Goal: Find specific page/section: Find specific page/section

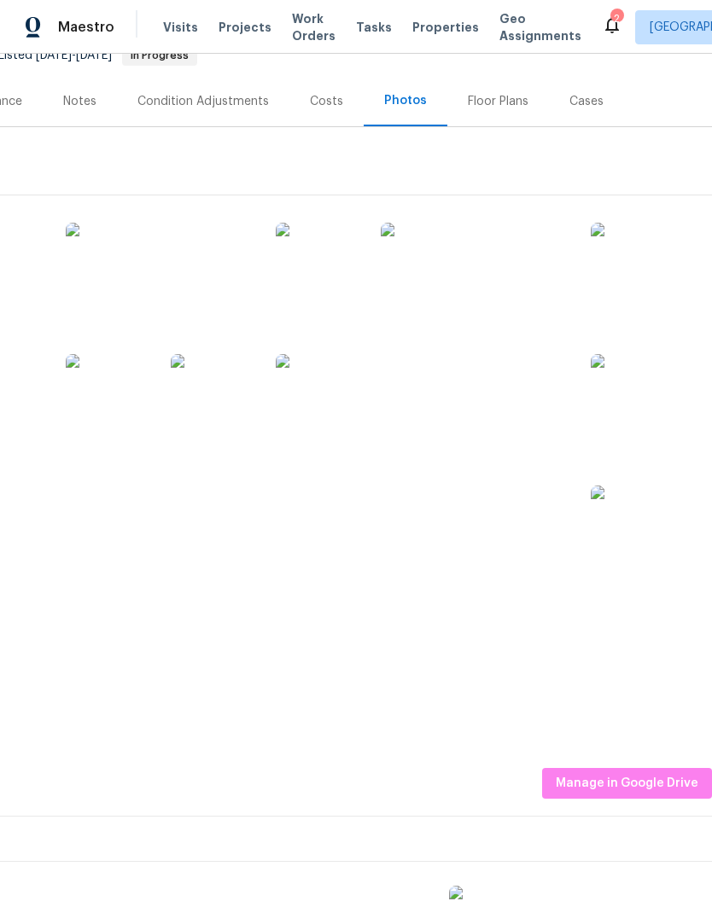
scroll to position [183, 253]
click at [544, 387] on img at bounding box center [528, 395] width 85 height 85
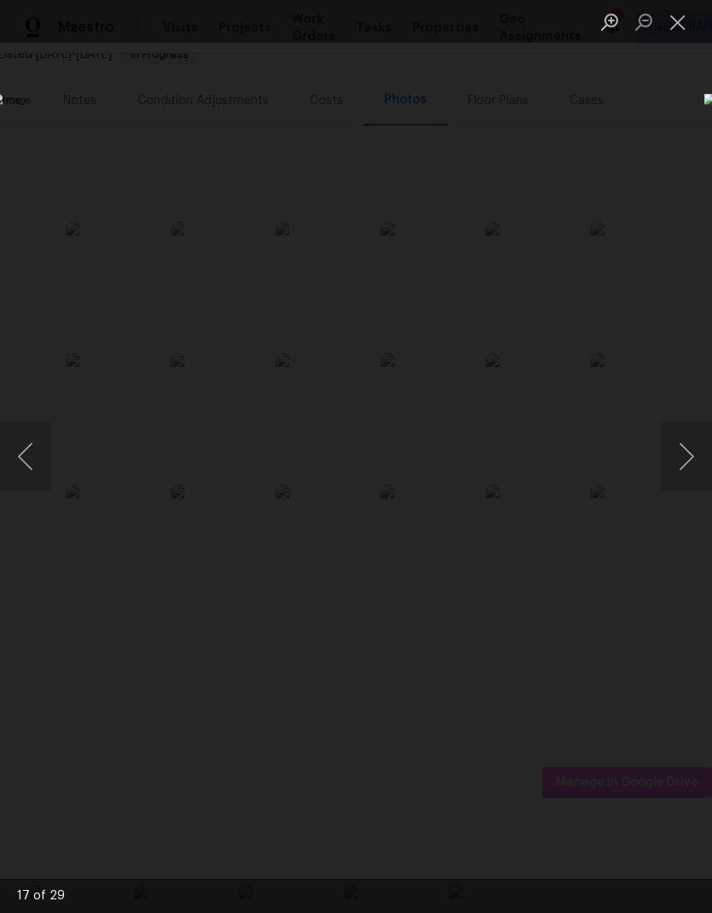
click at [681, 33] on button "Close lightbox" at bounding box center [677, 22] width 34 height 30
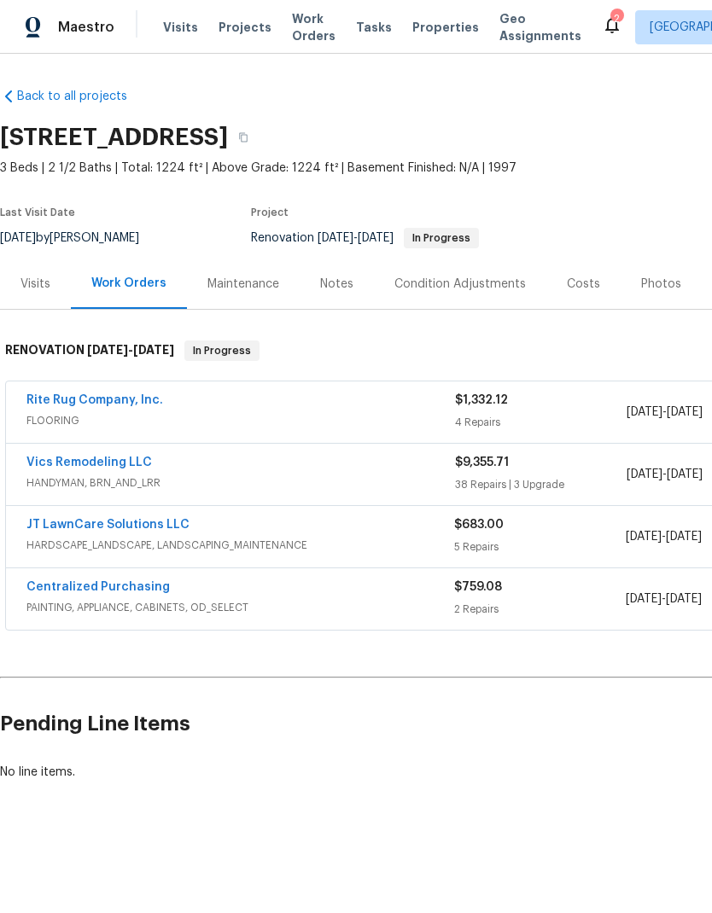
click at [417, 35] on span "Properties" at bounding box center [445, 27] width 67 height 17
